Goal: Information Seeking & Learning: Learn about a topic

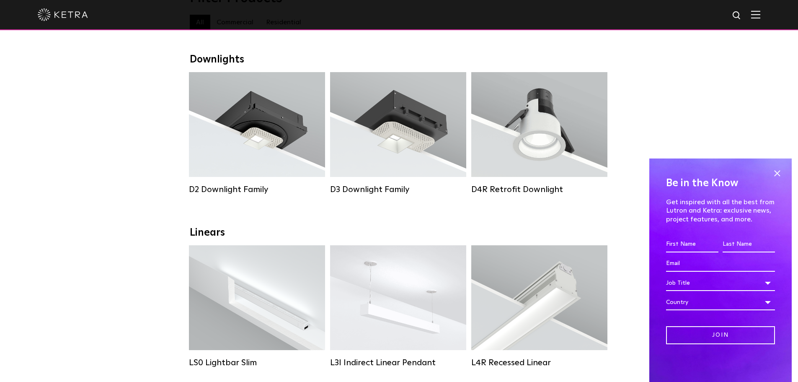
scroll to position [126, 0]
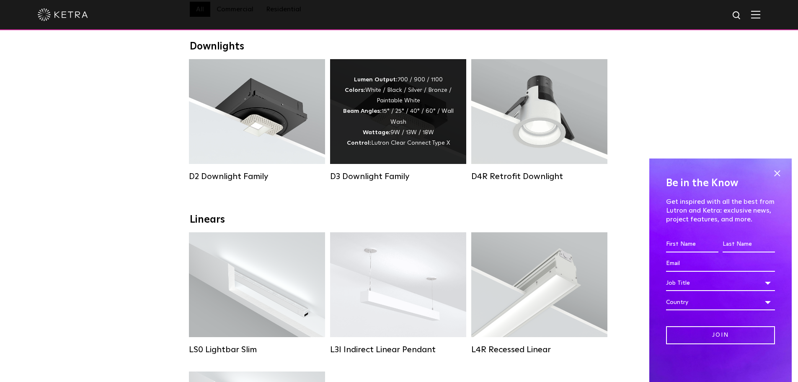
click at [388, 128] on div "Lumen Output: 700 / 900 / 1100 Colors: White / Black / Silver / Bronze / Painta…" at bounding box center [398, 112] width 111 height 74
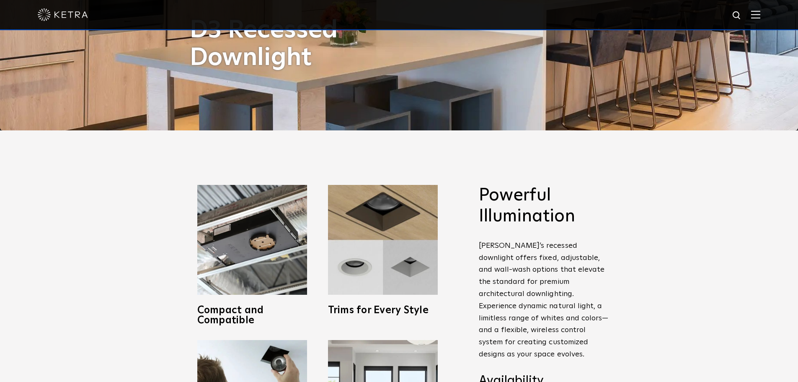
scroll to position [419, 0]
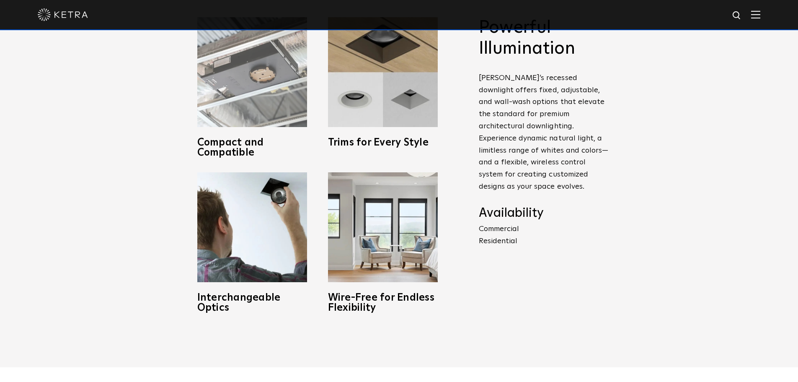
click at [245, 85] on img at bounding box center [252, 72] width 110 height 110
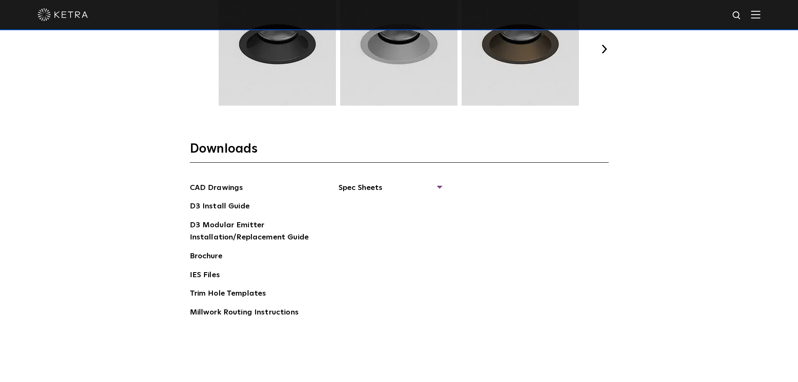
scroll to position [1042, 0]
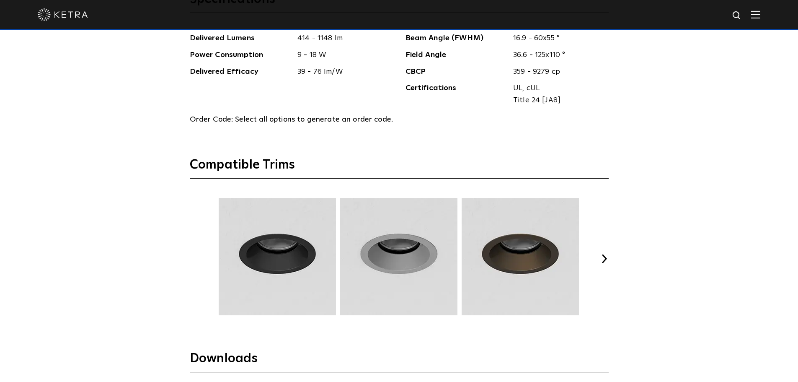
click at [601, 258] on button "Next" at bounding box center [604, 258] width 8 height 8
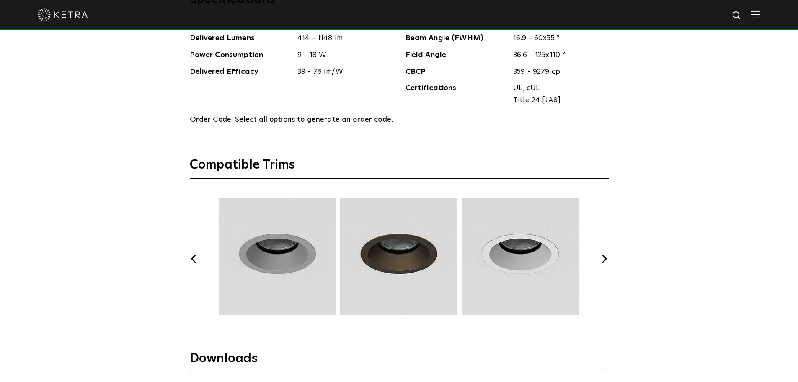
click at [606, 259] on button "Next" at bounding box center [604, 258] width 8 height 8
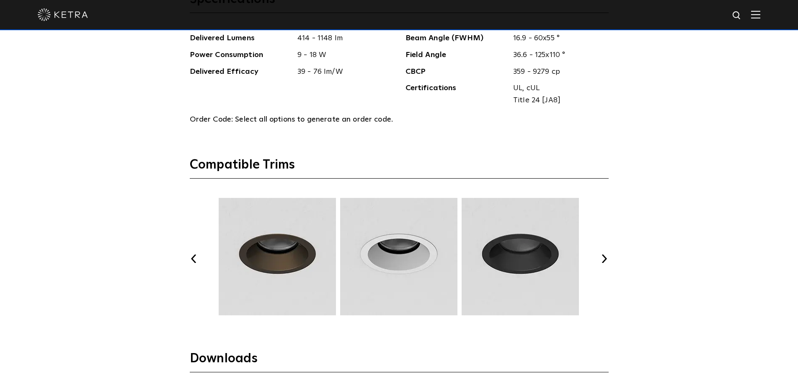
click at [606, 259] on button "Next" at bounding box center [604, 258] width 8 height 8
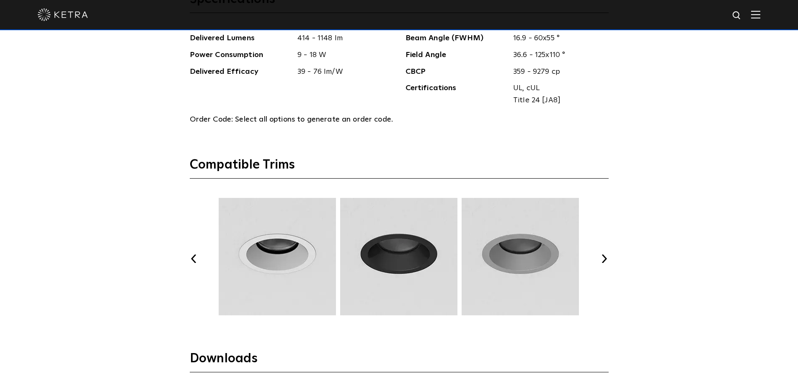
click at [604, 259] on button "Next" at bounding box center [604, 258] width 8 height 8
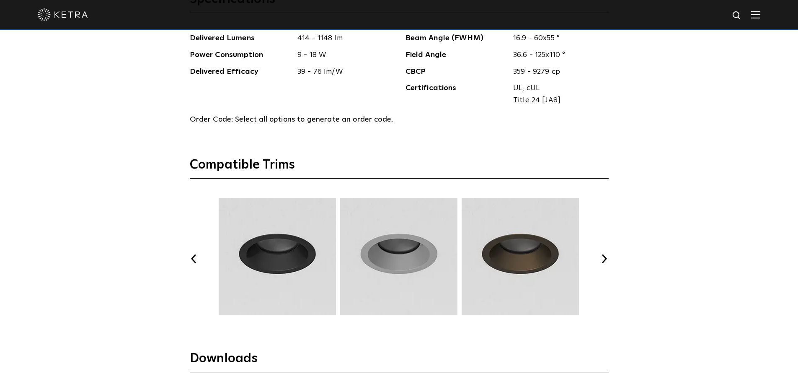
click at [604, 259] on button "Next" at bounding box center [604, 258] width 8 height 8
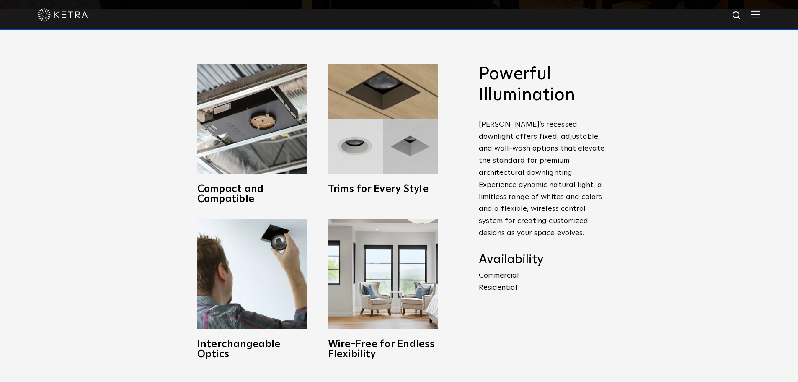
scroll to position [372, 0]
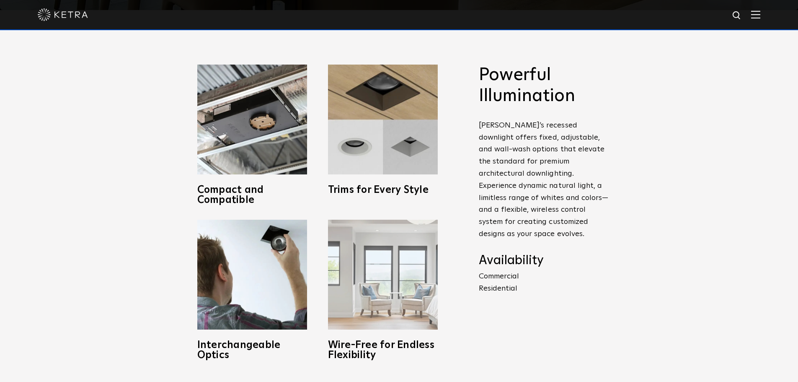
click at [386, 271] on img at bounding box center [383, 275] width 110 height 110
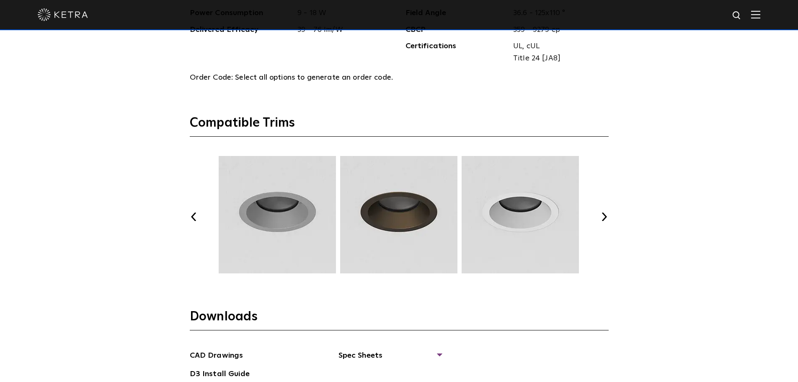
scroll to position [1377, 0]
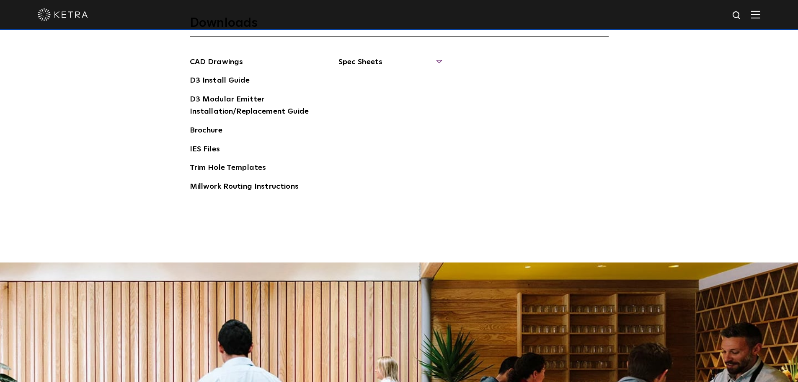
click at [432, 64] on span "Spec Sheets" at bounding box center [390, 65] width 103 height 18
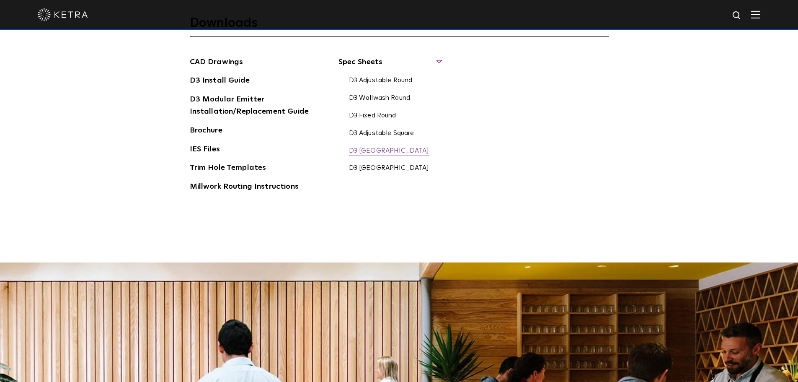
click at [394, 147] on link "D3 Wallwash Square" at bounding box center [389, 151] width 80 height 9
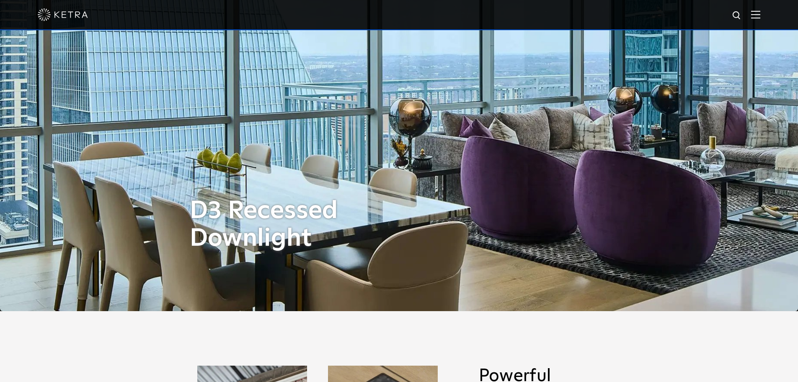
scroll to position [0, 0]
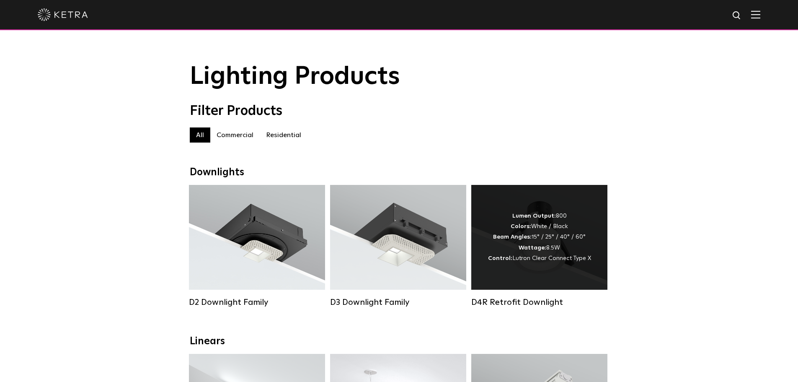
click at [531, 229] on strong "Colors:" at bounding box center [521, 226] width 21 height 6
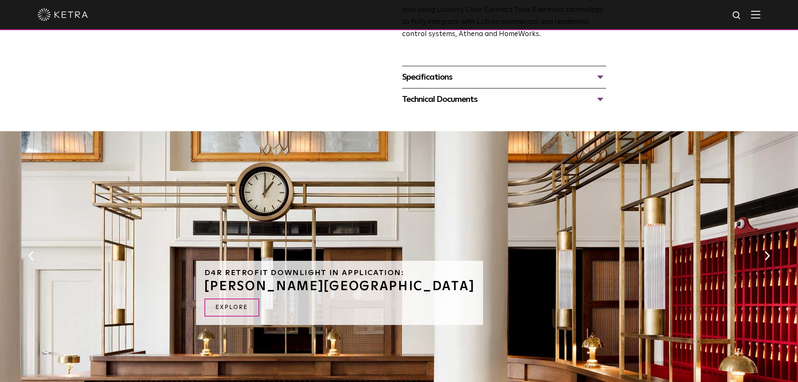
scroll to position [503, 0]
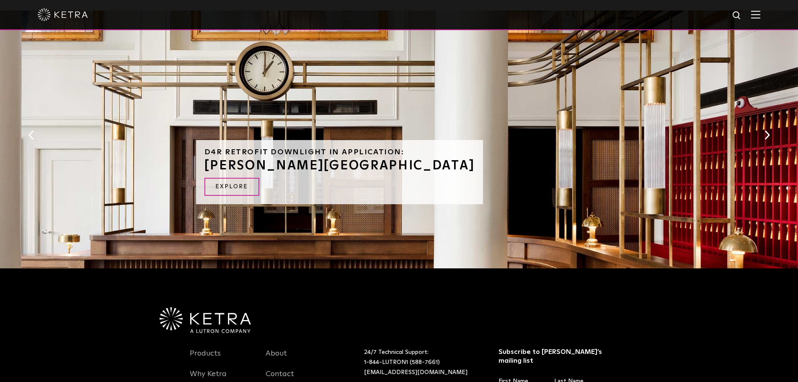
click at [764, 132] on button "Next" at bounding box center [767, 134] width 8 height 11
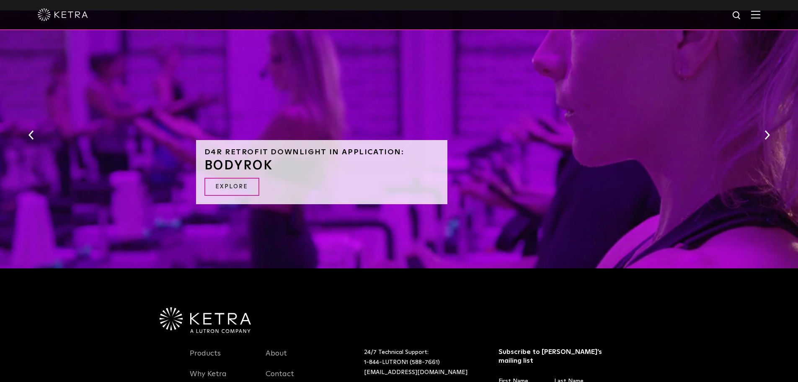
click at [763, 132] on button "Next" at bounding box center [767, 134] width 8 height 11
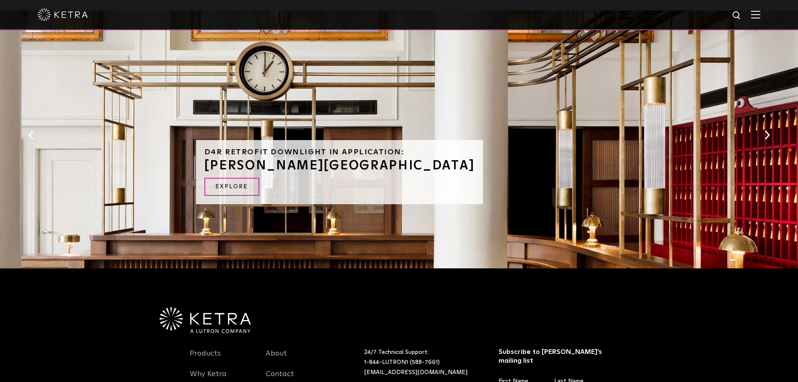
click at [31, 132] on button "Previous" at bounding box center [31, 134] width 8 height 11
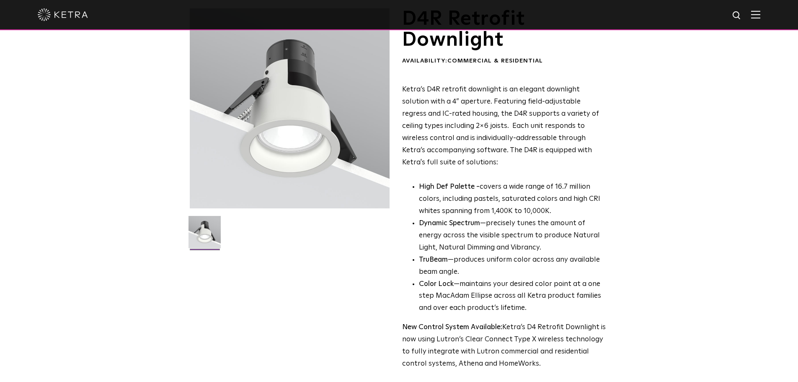
scroll to position [0, 0]
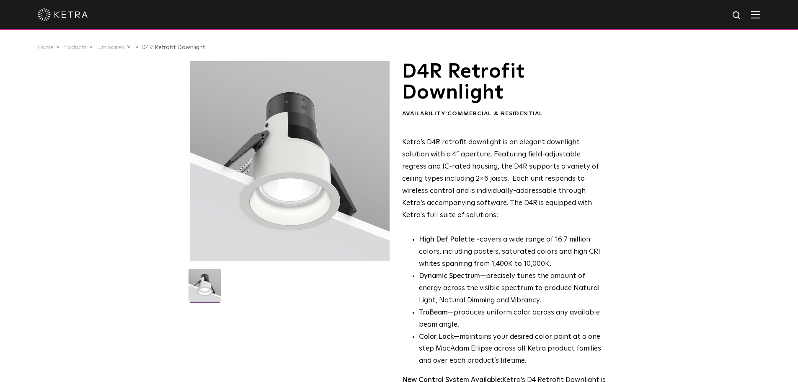
click at [74, 16] on img at bounding box center [63, 14] width 50 height 13
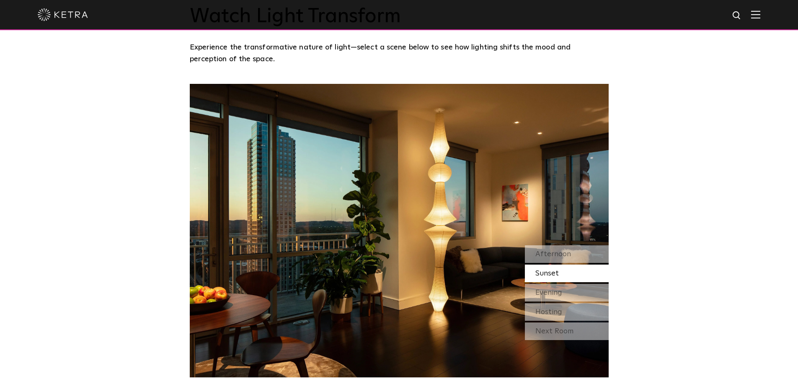
scroll to position [796, 0]
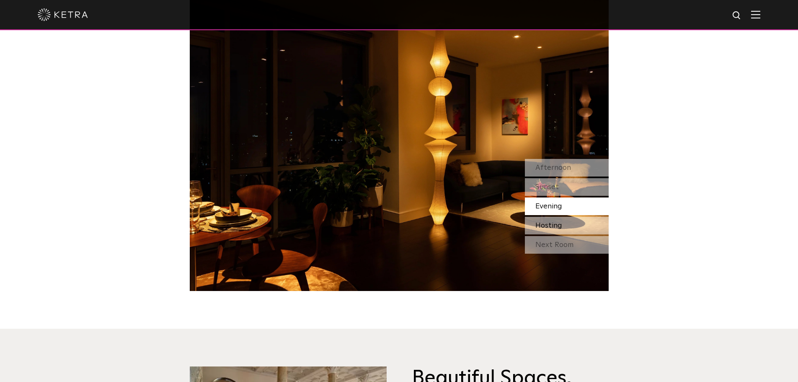
click at [556, 226] on span "Hosting" at bounding box center [549, 226] width 27 height 8
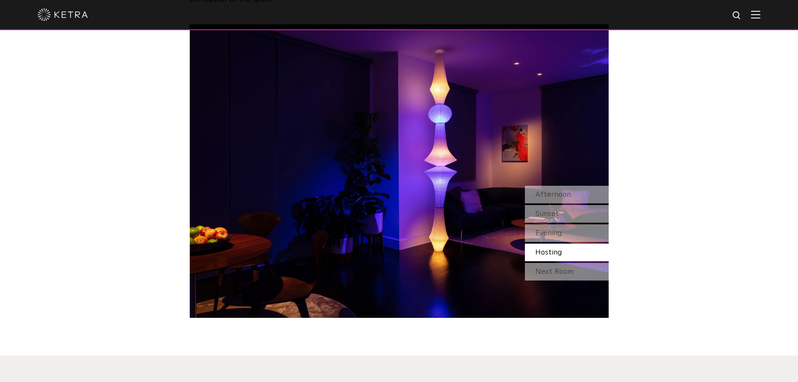
scroll to position [670, 0]
